Goal: Check status

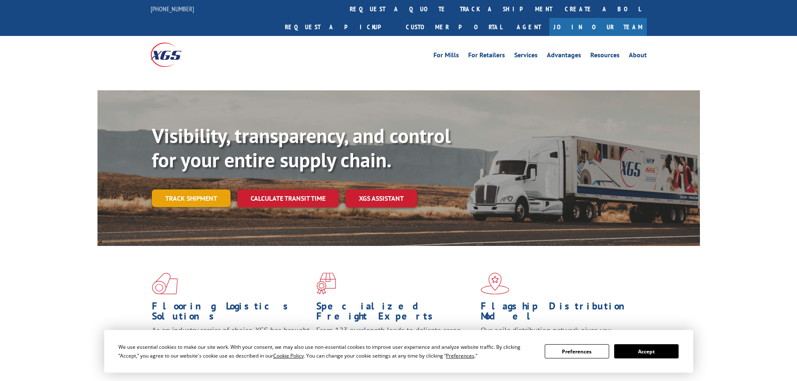
click at [208, 189] on link "Track shipment" at bounding box center [191, 198] width 79 height 18
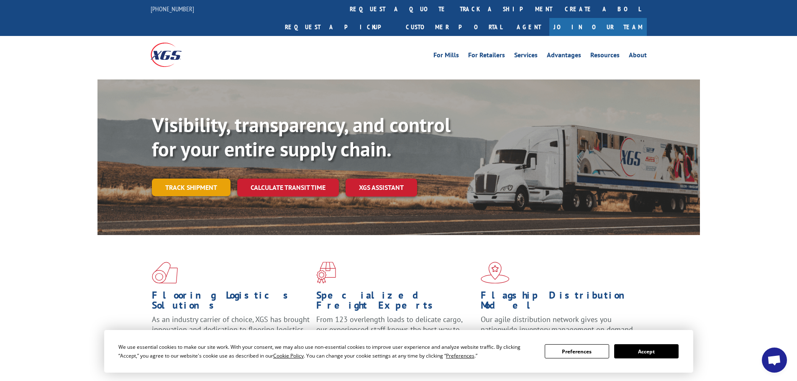
click at [206, 179] on link "Track shipment" at bounding box center [191, 188] width 79 height 18
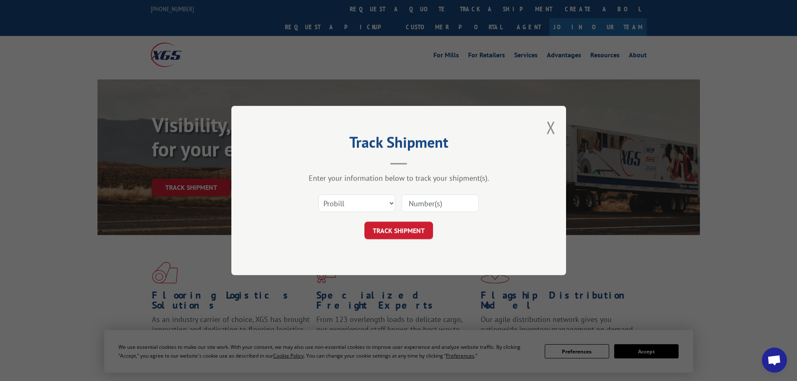
click at [427, 199] on input at bounding box center [440, 203] width 77 height 18
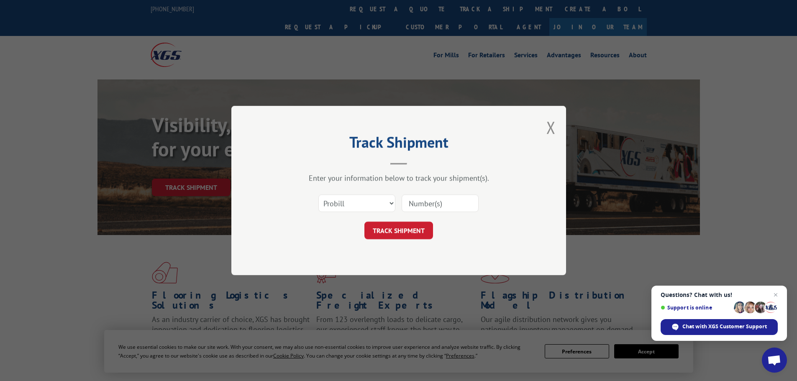
paste input "17565685"
type input "17565685"
click at [417, 227] on button "TRACK SHIPMENT" at bounding box center [398, 231] width 69 height 18
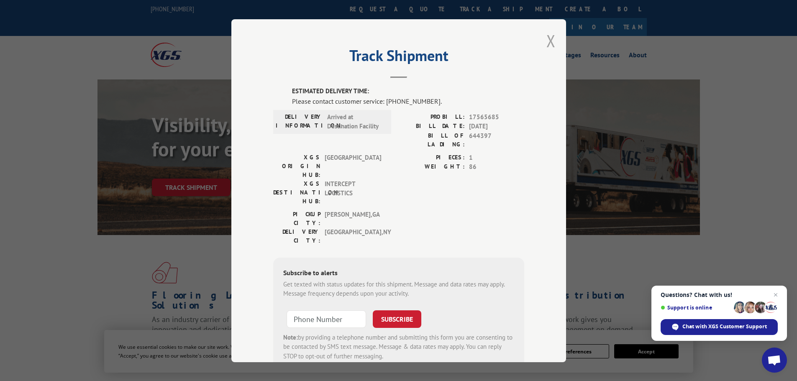
click at [548, 48] on button "Close modal" at bounding box center [550, 41] width 9 height 22
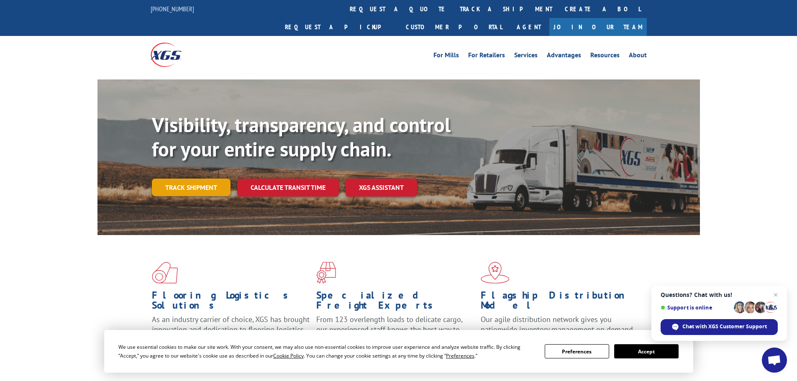
click at [209, 179] on link "Track shipment" at bounding box center [191, 188] width 79 height 18
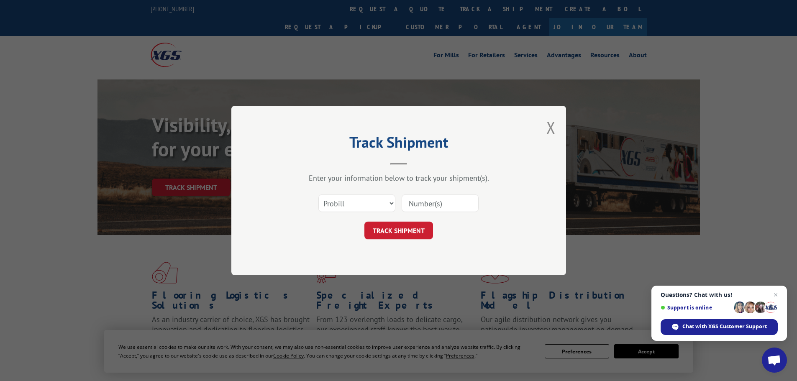
click at [445, 203] on input at bounding box center [440, 203] width 77 height 18
type input "17550136"
click button "TRACK SHIPMENT" at bounding box center [398, 231] width 69 height 18
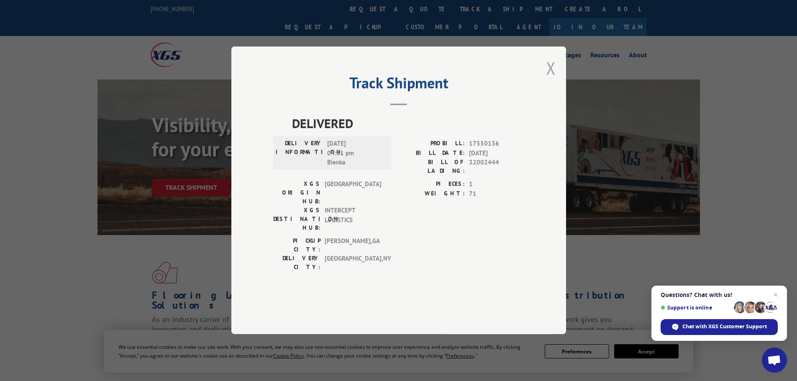
click at [549, 79] on button "Close modal" at bounding box center [550, 68] width 9 height 22
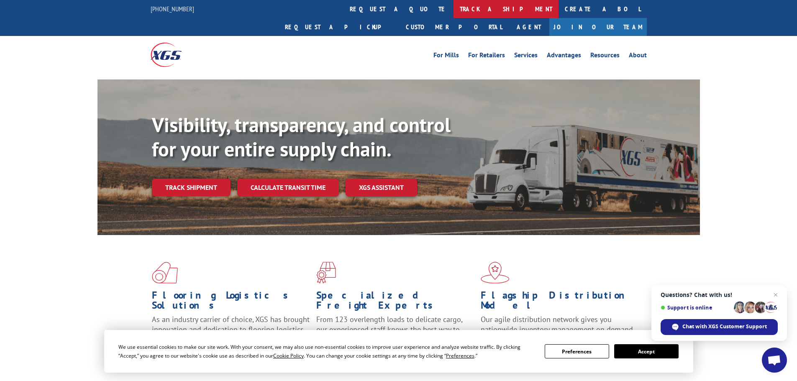
click at [453, 13] on link "track a shipment" at bounding box center [505, 9] width 105 height 18
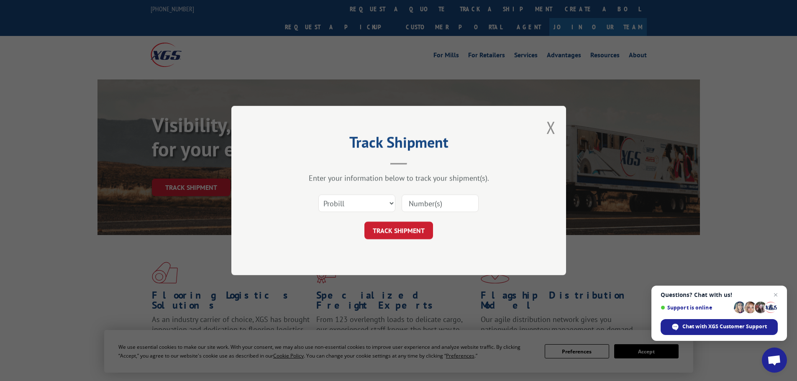
click at [430, 201] on input at bounding box center [440, 203] width 77 height 18
click at [432, 200] on input at bounding box center [440, 203] width 77 height 18
type input "17565685"
click button "TRACK SHIPMENT" at bounding box center [398, 231] width 69 height 18
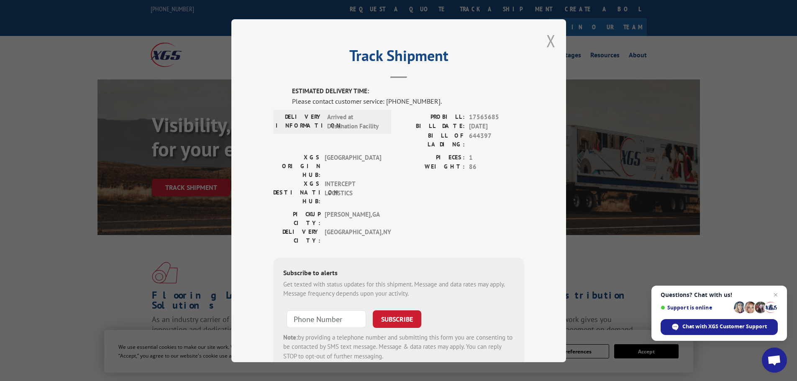
click at [546, 44] on button "Close modal" at bounding box center [550, 41] width 9 height 22
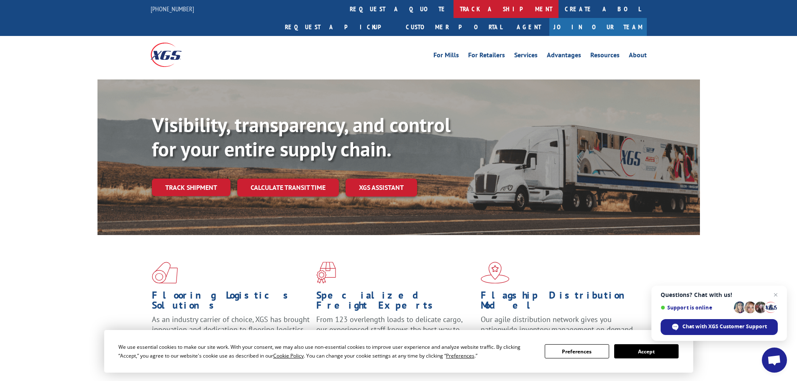
click at [453, 13] on link "track a shipment" at bounding box center [505, 9] width 105 height 18
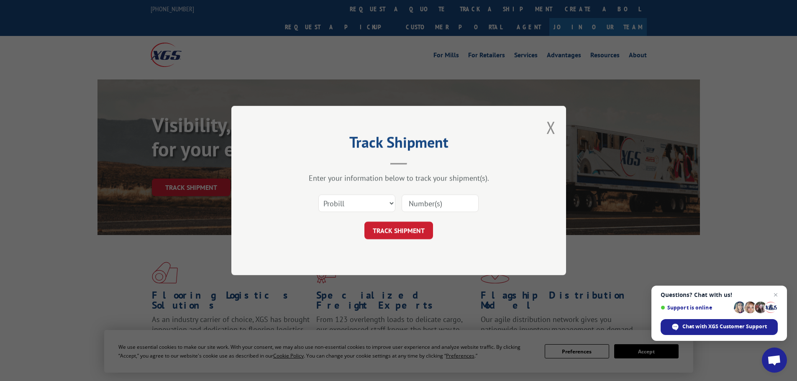
click at [445, 197] on input at bounding box center [440, 203] width 77 height 18
type input "3361443"
click button "TRACK SHIPMENT" at bounding box center [398, 231] width 69 height 18
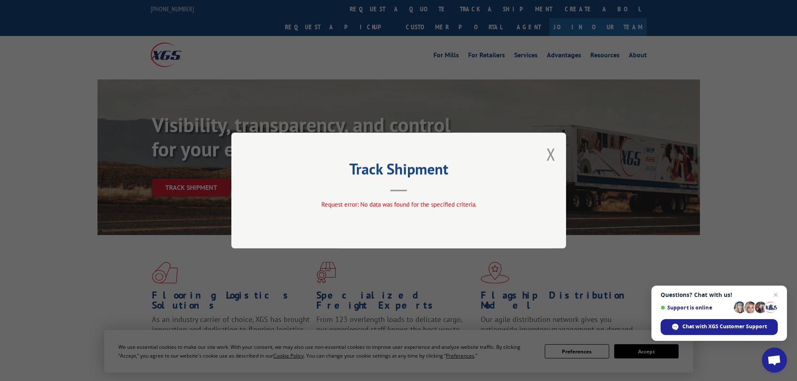
click at [546, 157] on div "Track Shipment Request error: No data was found for the specified criteria." at bounding box center [398, 191] width 335 height 116
click at [558, 155] on div "Track Shipment Request error: No data was found for the specified criteria." at bounding box center [398, 191] width 335 height 116
click at [555, 155] on button "Close modal" at bounding box center [550, 154] width 9 height 22
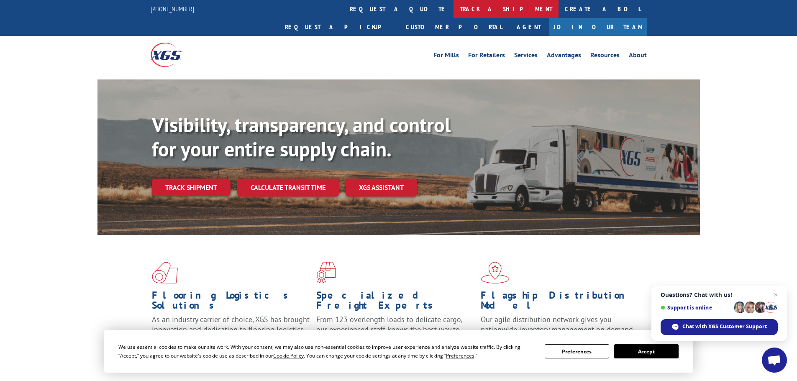
click at [453, 15] on link "track a shipment" at bounding box center [505, 9] width 105 height 18
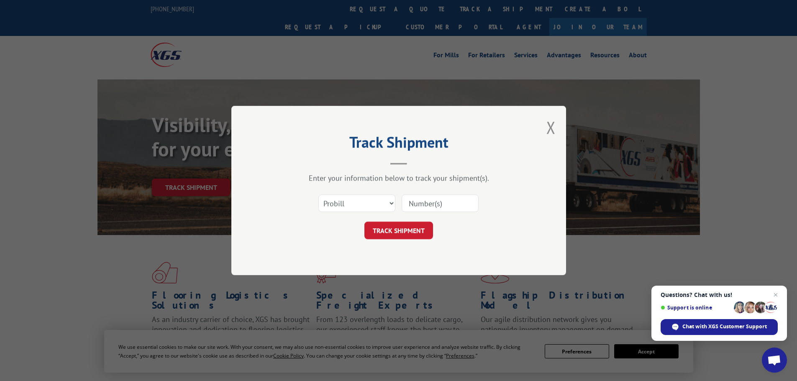
click at [450, 206] on input at bounding box center [440, 203] width 77 height 18
click at [373, 206] on select "Select category... Probill BOL PO" at bounding box center [356, 203] width 77 height 18
drag, startPoint x: 373, startPoint y: 206, endPoint x: 379, endPoint y: 203, distance: 6.9
click at [373, 206] on select "Select category... Probill BOL PO" at bounding box center [356, 203] width 77 height 18
click at [423, 200] on input at bounding box center [440, 203] width 77 height 18
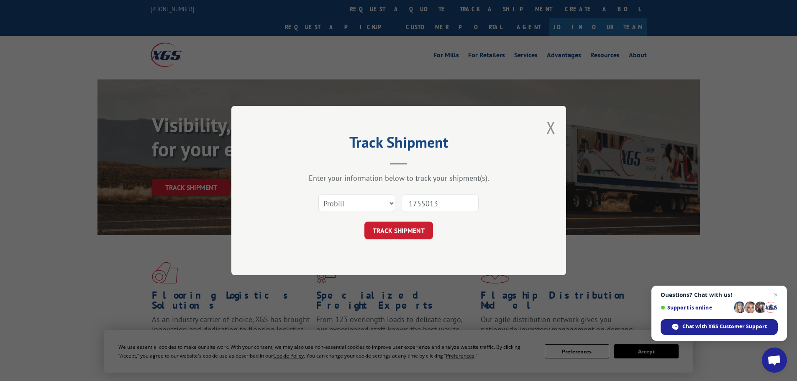
type input "17550136"
click button "TRACK SHIPMENT" at bounding box center [398, 231] width 69 height 18
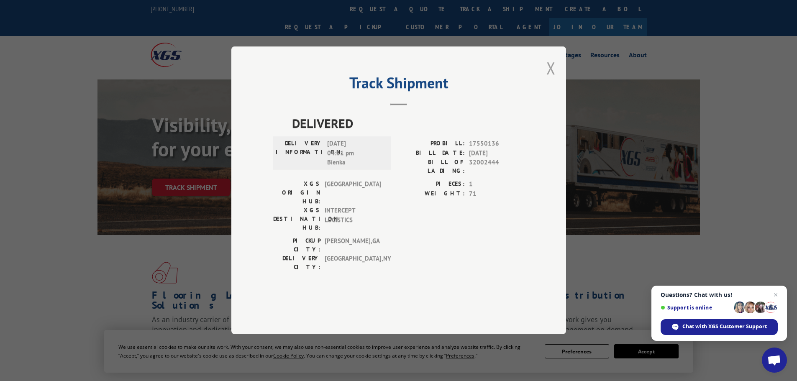
click at [549, 79] on button "Close modal" at bounding box center [550, 68] width 9 height 22
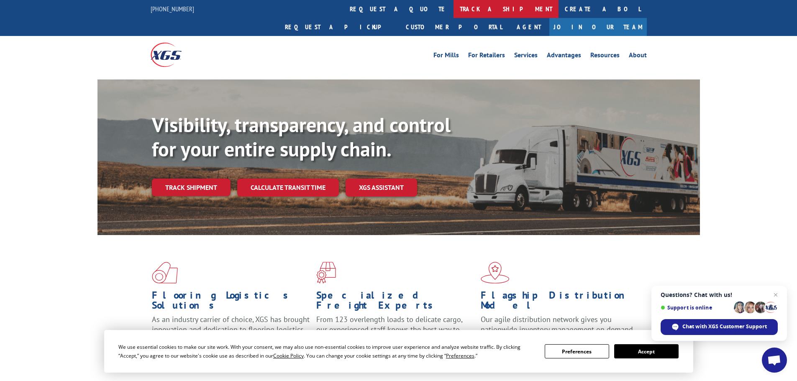
click at [453, 14] on link "track a shipment" at bounding box center [505, 9] width 105 height 18
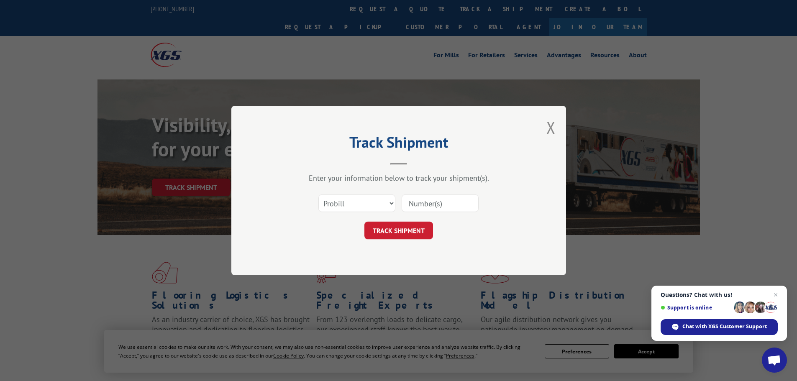
click at [427, 198] on input at bounding box center [440, 203] width 77 height 18
type input "17536138"
click button "TRACK SHIPMENT" at bounding box center [398, 231] width 69 height 18
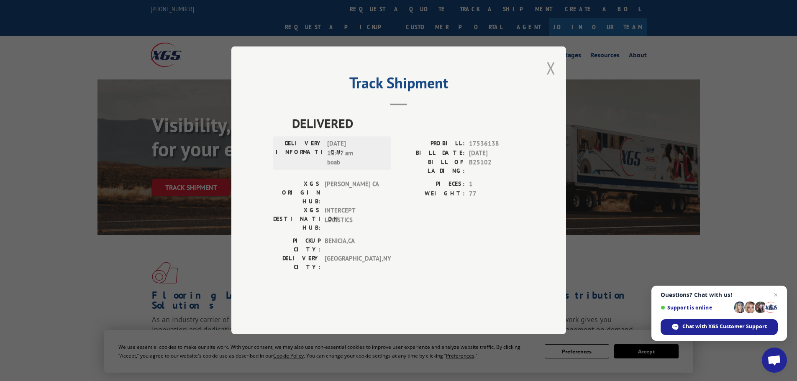
click at [548, 79] on button "Close modal" at bounding box center [550, 68] width 9 height 22
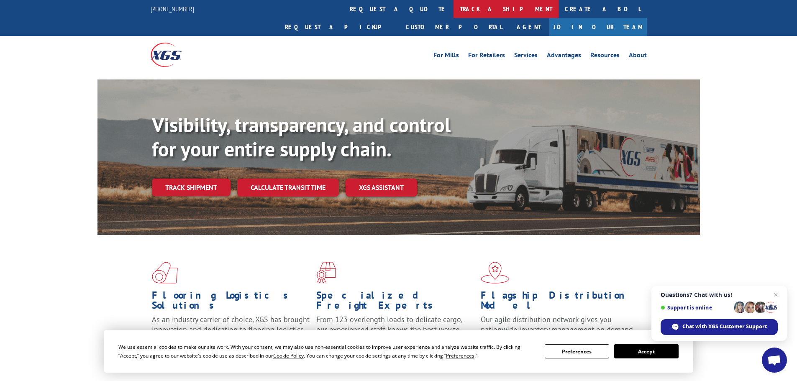
click at [453, 10] on link "track a shipment" at bounding box center [505, 9] width 105 height 18
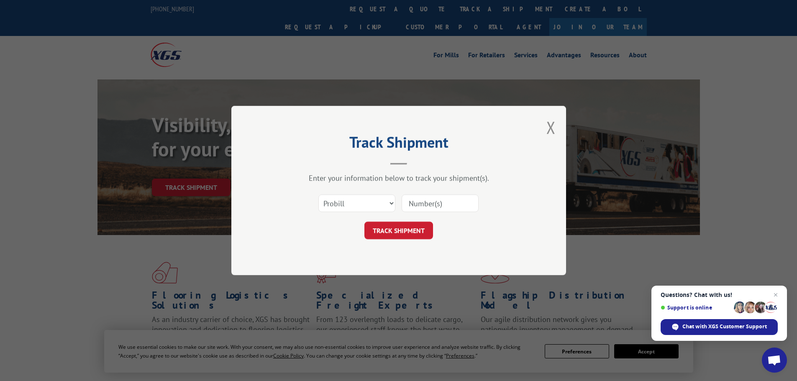
click at [450, 199] on input at bounding box center [440, 203] width 77 height 18
type input "17537386"
click button "TRACK SHIPMENT" at bounding box center [398, 231] width 69 height 18
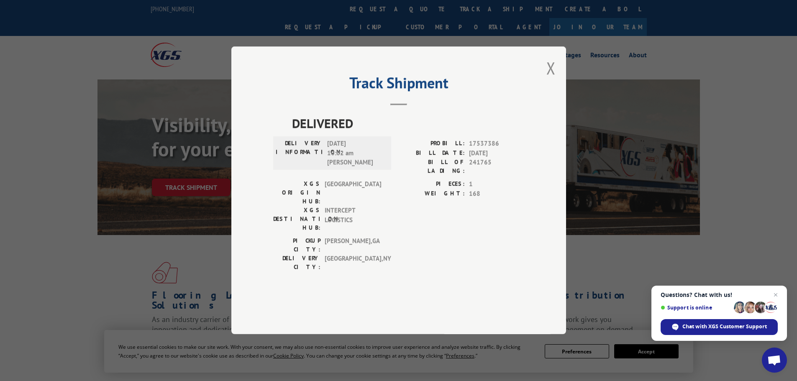
click at [545, 96] on div "Track Shipment DELIVERED DELIVERY INFORMATION: [DATE] 10:02 am [PERSON_NAME] PR…" at bounding box center [398, 190] width 335 height 288
click at [548, 79] on button "Close modal" at bounding box center [550, 68] width 9 height 22
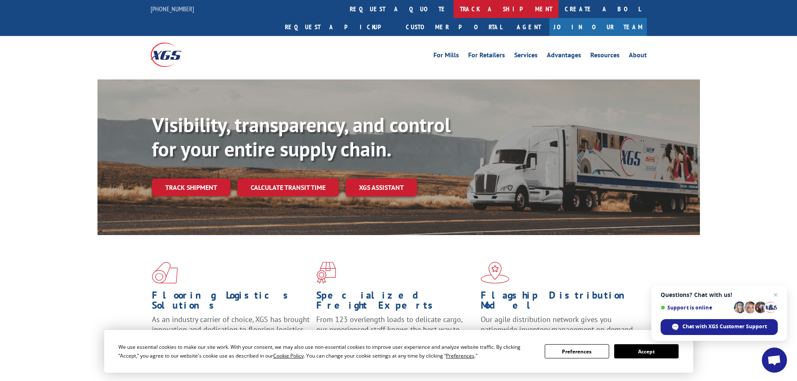
click at [453, 12] on link "track a shipment" at bounding box center [505, 9] width 105 height 18
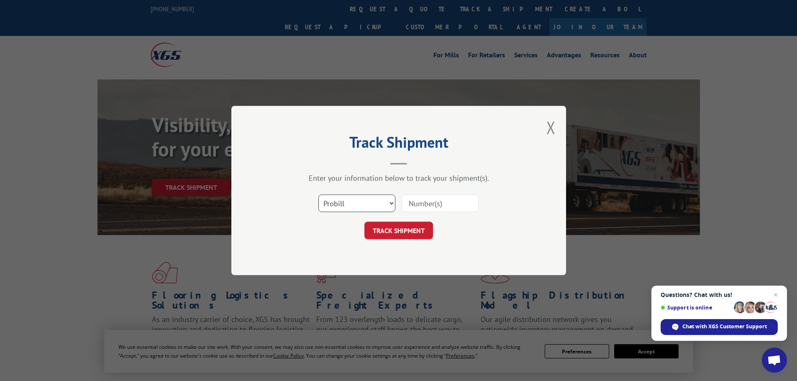
click at [369, 202] on select "Select category... Probill BOL PO" at bounding box center [356, 203] width 77 height 18
click at [318, 194] on select "Select category... Probill BOL PO" at bounding box center [356, 203] width 77 height 18
click at [433, 209] on input at bounding box center [440, 203] width 77 height 18
type input "17565685"
click button "TRACK SHIPMENT" at bounding box center [398, 231] width 69 height 18
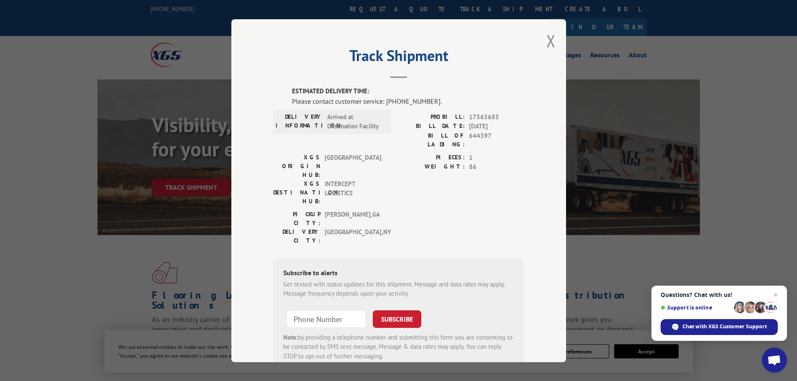
click at [543, 44] on div "Track Shipment ESTIMATED DELIVERY TIME: Please contact customer service: [PHONE…" at bounding box center [398, 190] width 335 height 343
click at [551, 41] on button "Close modal" at bounding box center [550, 41] width 9 height 22
